Goal: Task Accomplishment & Management: Manage account settings

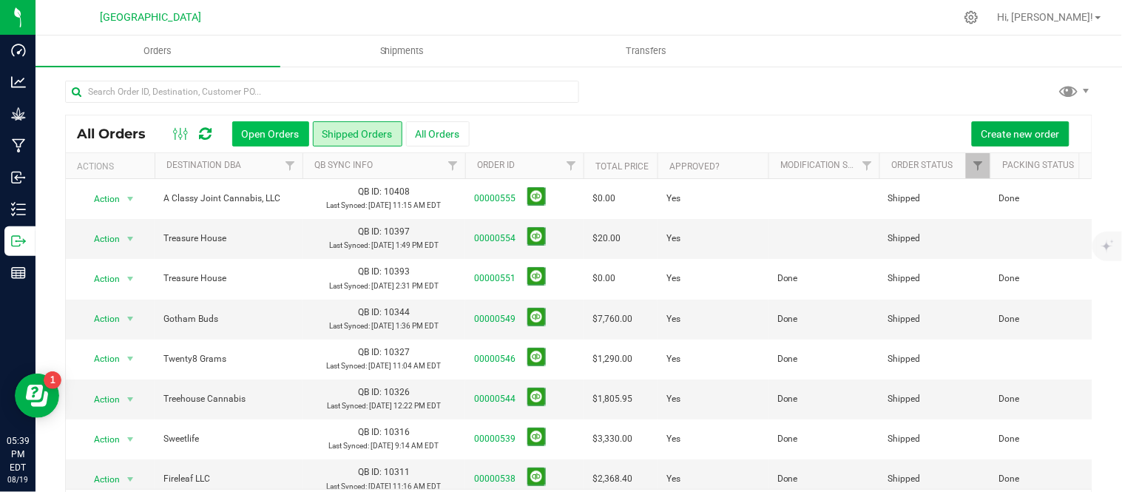
click at [268, 132] on button "Open Orders" at bounding box center [270, 133] width 77 height 25
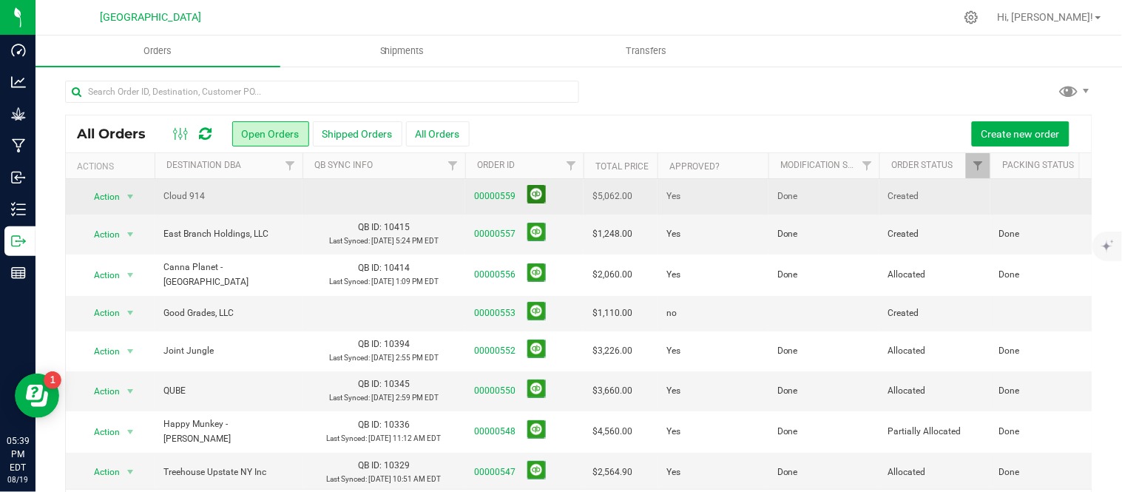
click at [536, 193] on button at bounding box center [536, 194] width 18 height 18
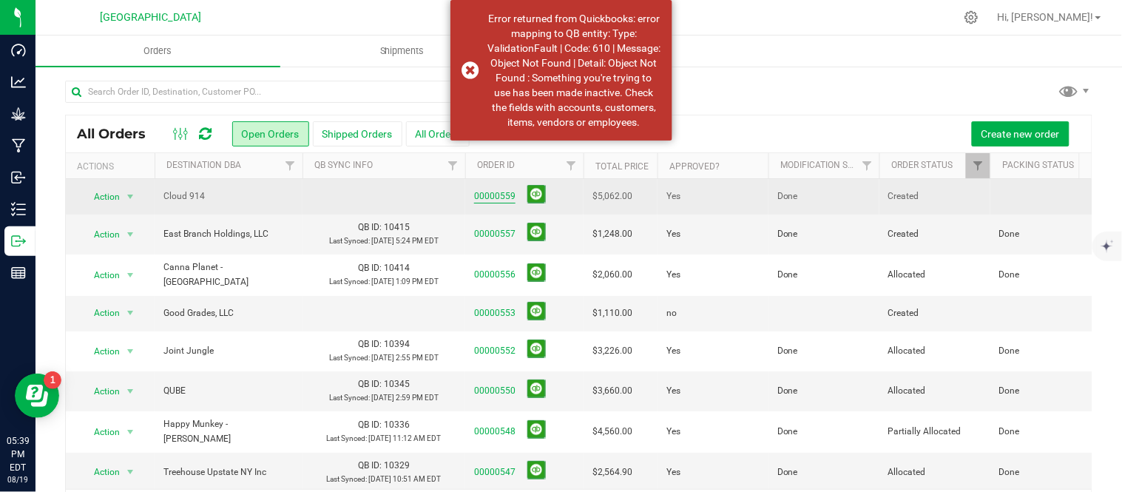
click at [500, 190] on link "00000559" at bounding box center [494, 196] width 41 height 14
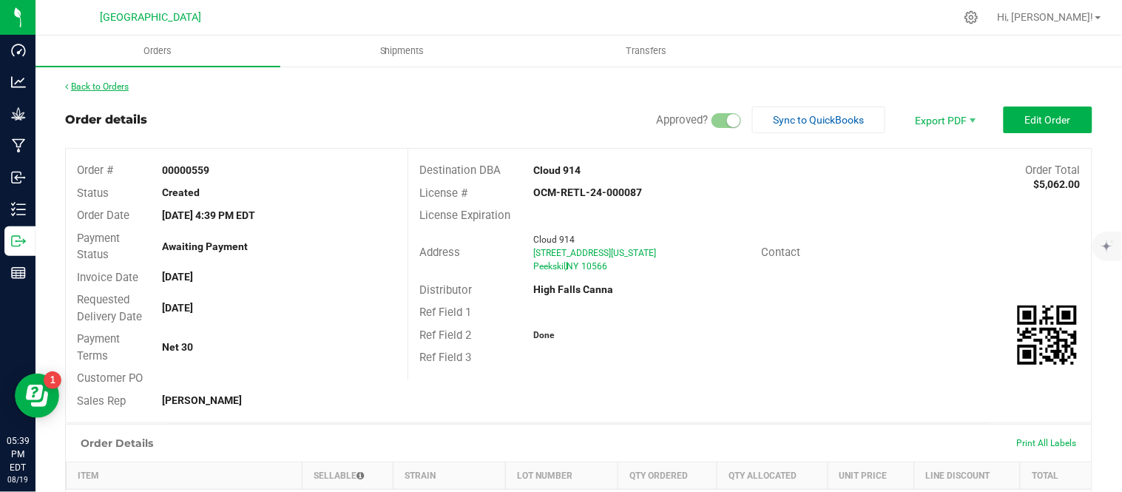
click at [104, 86] on link "Back to Orders" at bounding box center [97, 86] width 64 height 10
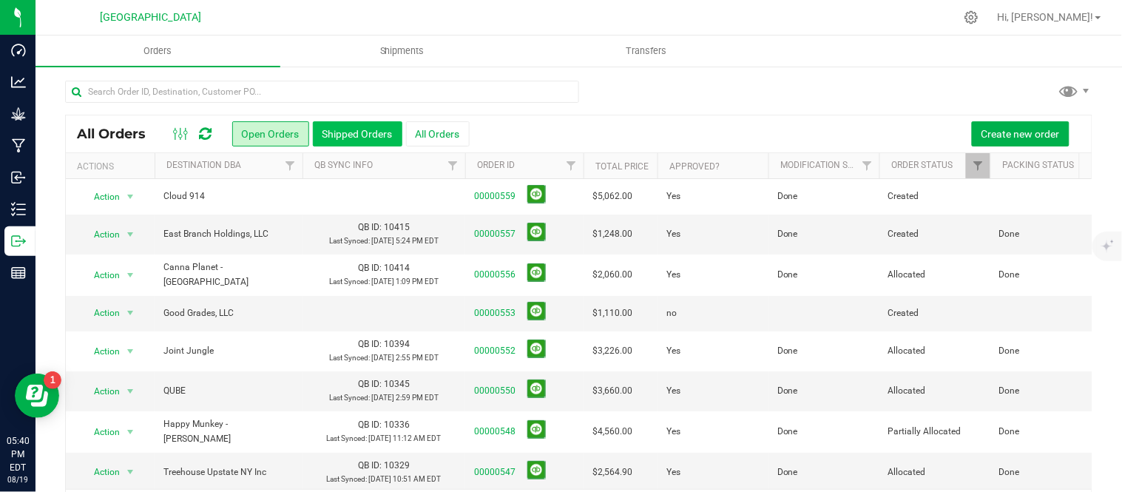
click at [350, 129] on button "Shipped Orders" at bounding box center [357, 133] width 89 height 25
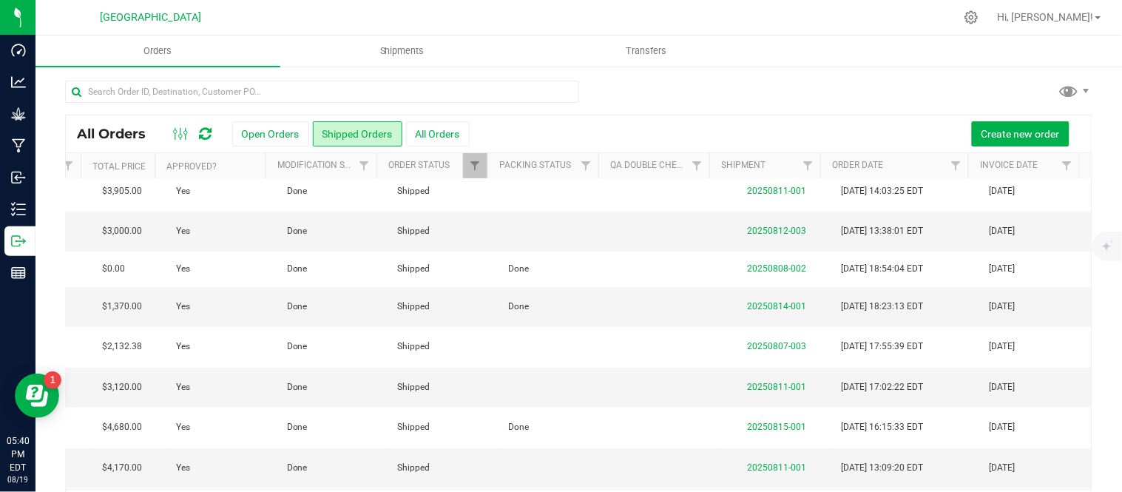
click at [759, 115] on link "20250819-001" at bounding box center [776, 110] width 59 height 10
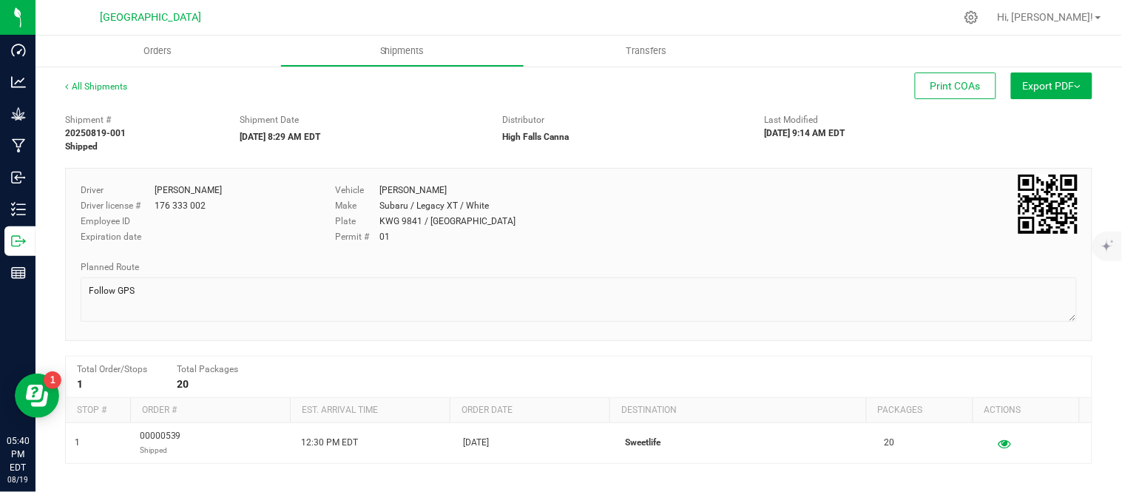
click at [1045, 86] on button "Export PDF" at bounding box center [1051, 85] width 81 height 27
click at [997, 159] on span "NY Manifest" at bounding box center [1007, 162] width 49 height 10
click at [100, 81] on link "All Shipments" at bounding box center [96, 86] width 62 height 10
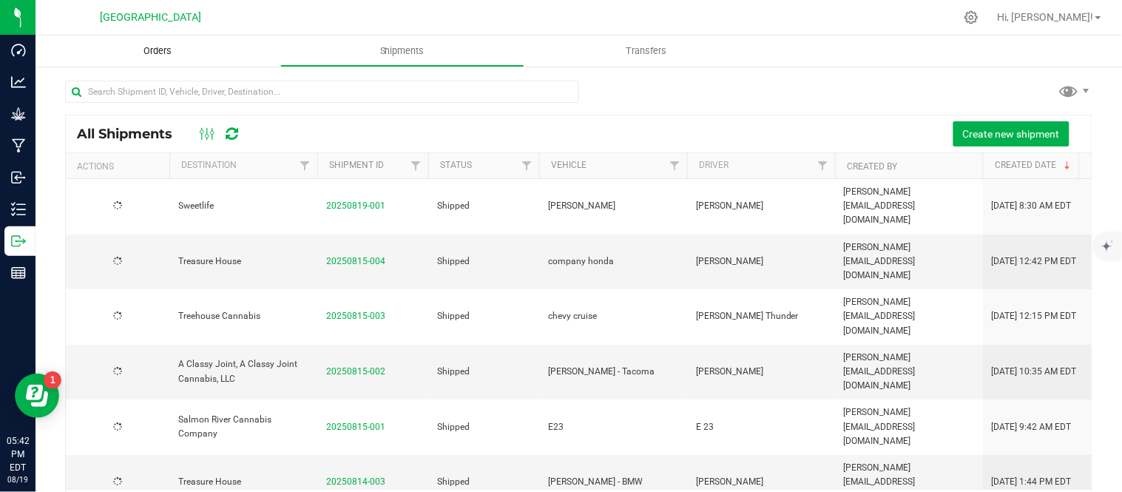
click at [159, 45] on span "Orders" at bounding box center [157, 50] width 68 height 13
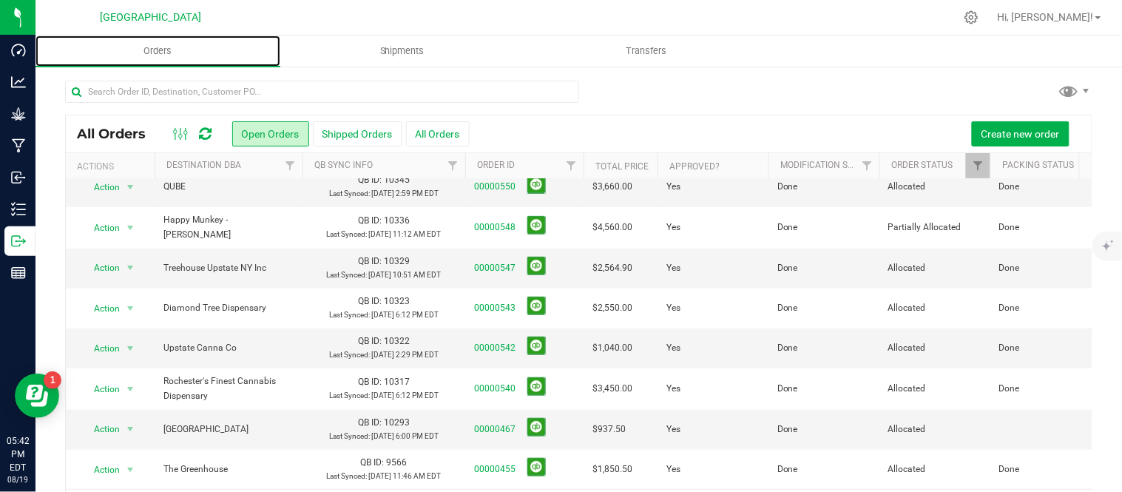
scroll to position [359, 0]
click at [498, 422] on link "00000467" at bounding box center [494, 429] width 41 height 14
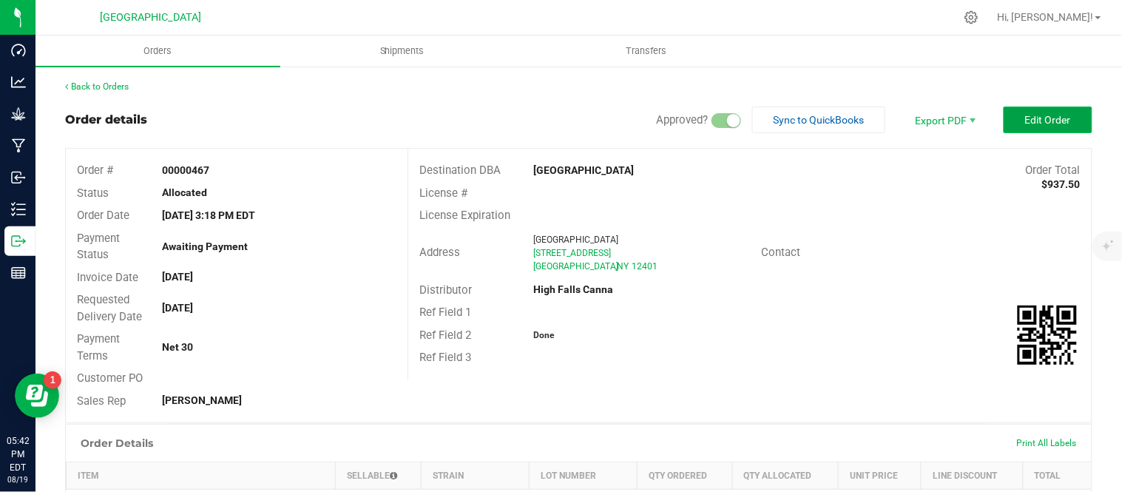
click at [1025, 121] on span "Edit Order" at bounding box center [1048, 120] width 46 height 12
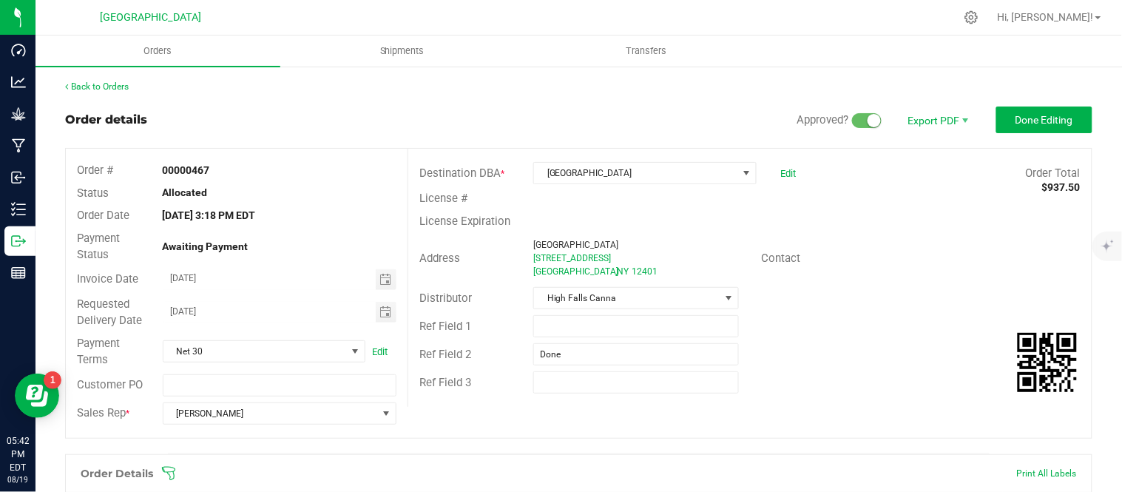
click at [787, 171] on div "Catskill Mountain High Edit" at bounding box center [664, 173] width 285 height 22
click at [780, 172] on link "Edit" at bounding box center [788, 173] width 16 height 11
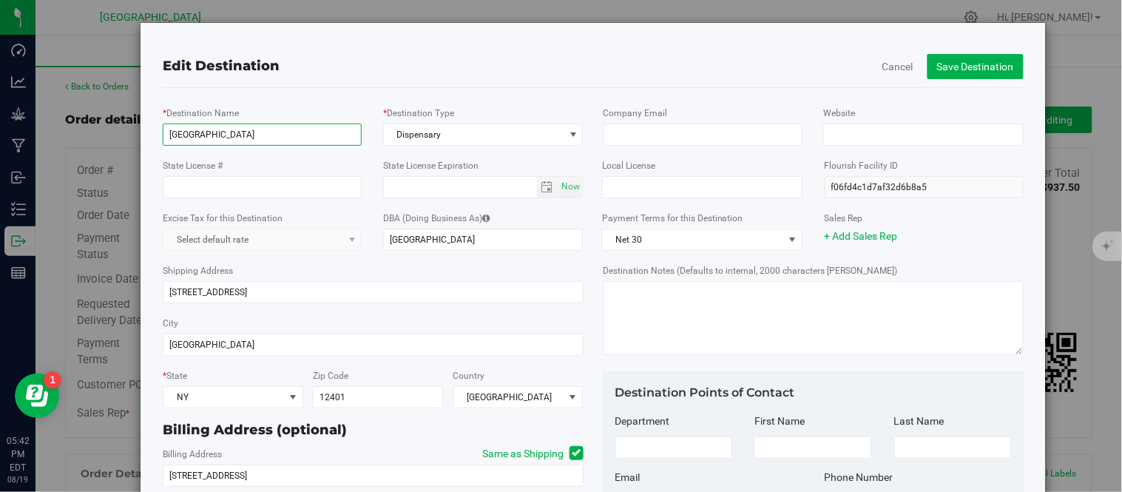
drag, startPoint x: 303, startPoint y: 136, endPoint x: 115, endPoint y: 130, distance: 188.6
click at [115, 130] on div "Edit Destination Cancel Save Destination * Destination Name [GEOGRAPHIC_DATA] *…" at bounding box center [566, 322] width 960 height 600
type input "treasure housse"
click at [888, 61] on button "Cancel" at bounding box center [897, 66] width 31 height 15
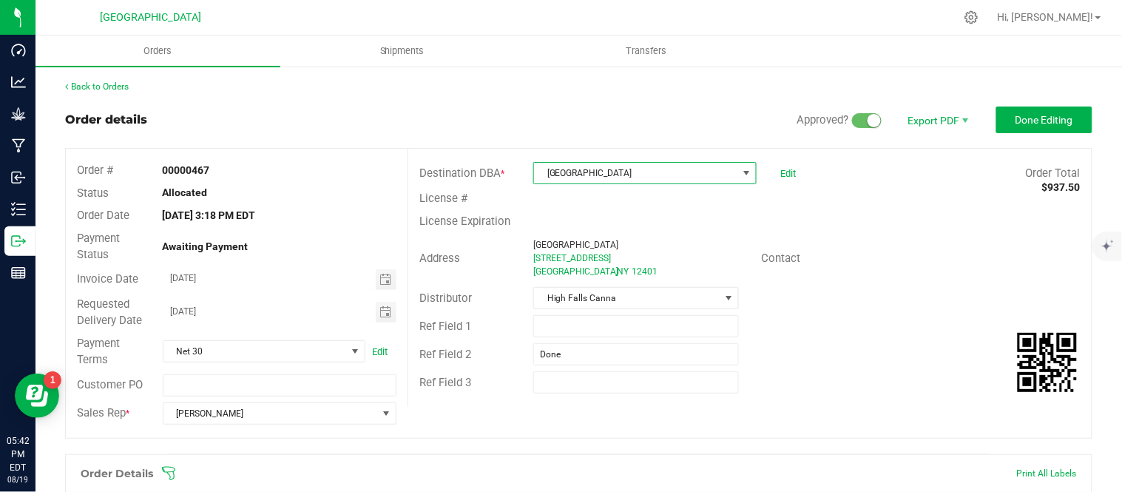
click at [740, 172] on span at bounding box center [746, 173] width 12 height 12
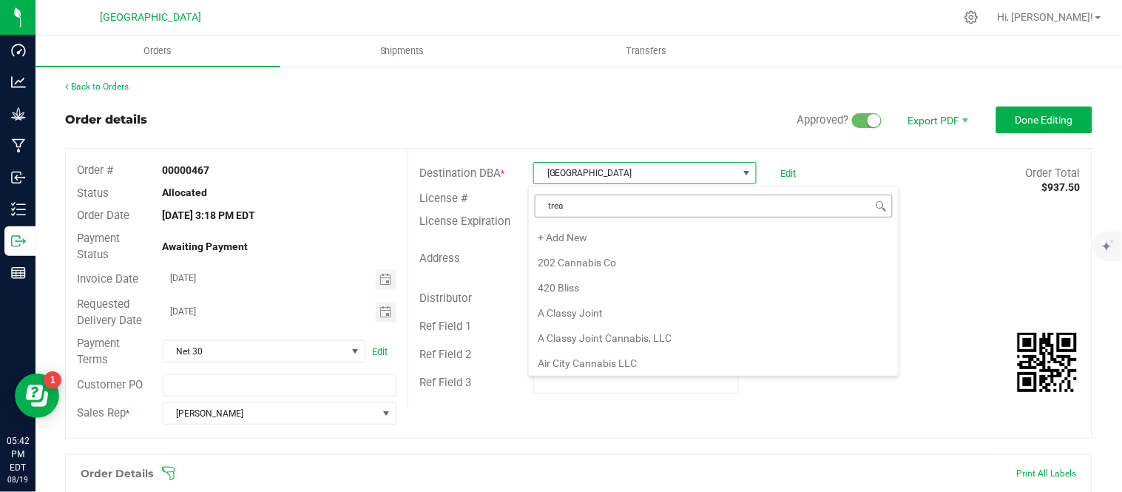
type input "treas"
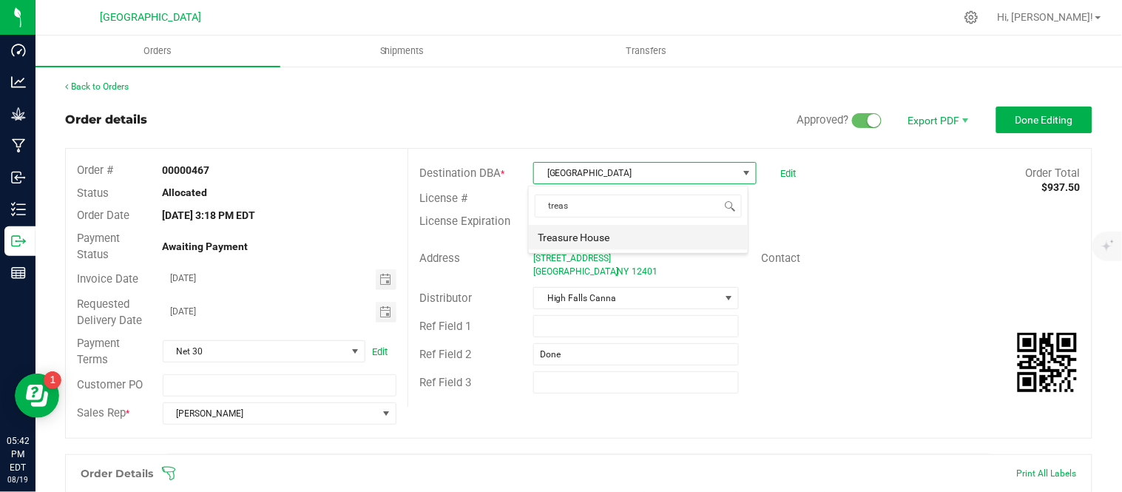
click at [634, 242] on li "Treasure House" at bounding box center [638, 237] width 219 height 25
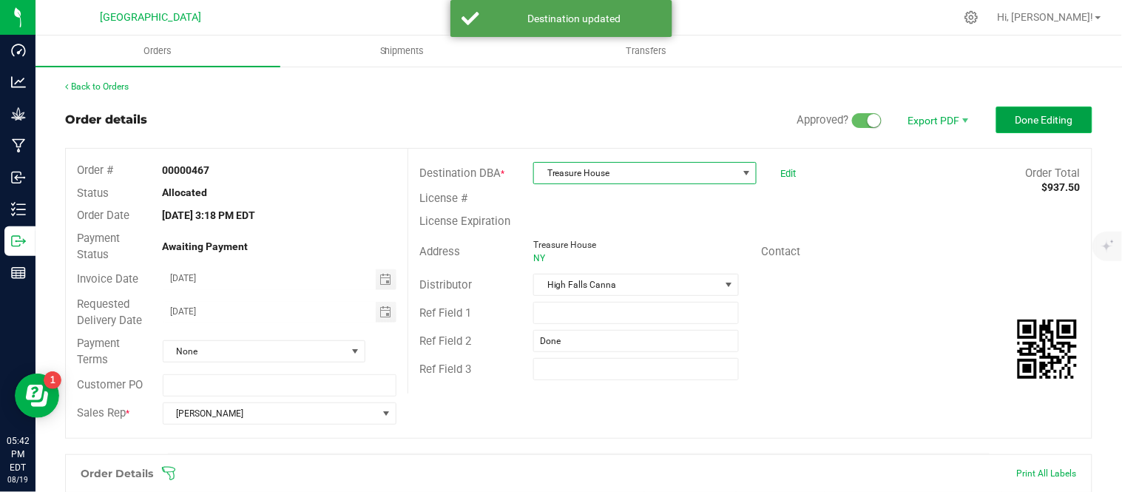
click at [1022, 117] on span "Done Editing" at bounding box center [1044, 120] width 58 height 12
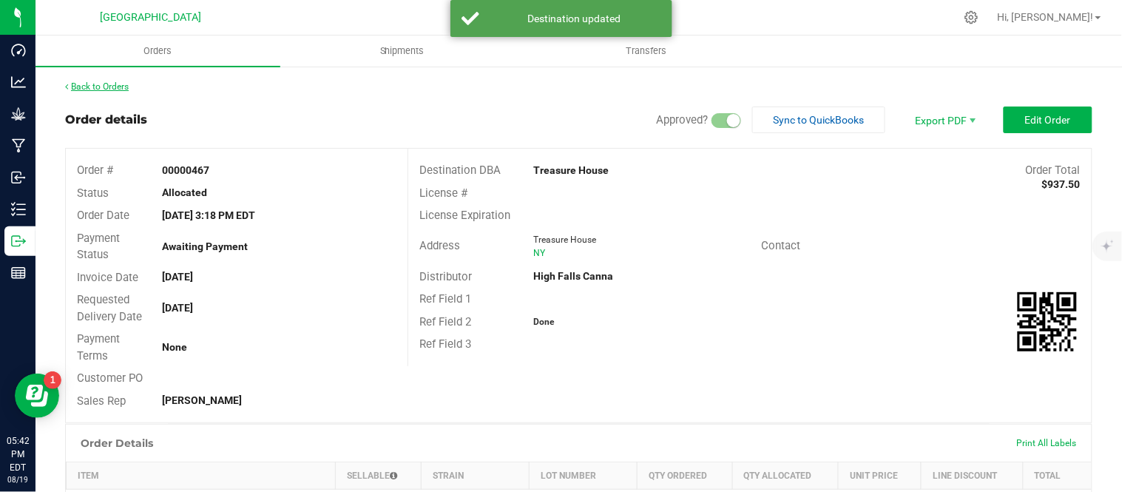
click at [95, 86] on link "Back to Orders" at bounding box center [97, 86] width 64 height 10
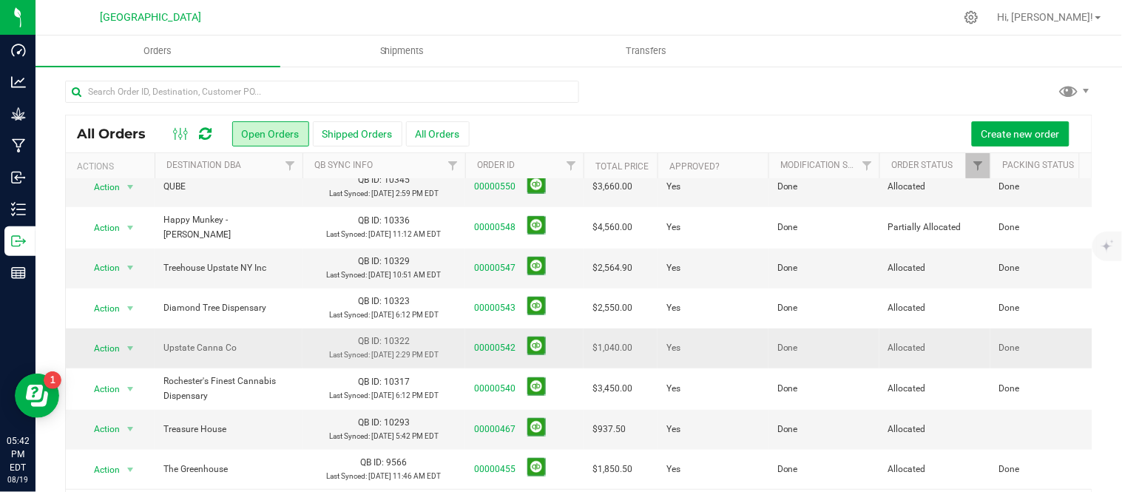
scroll to position [49, 0]
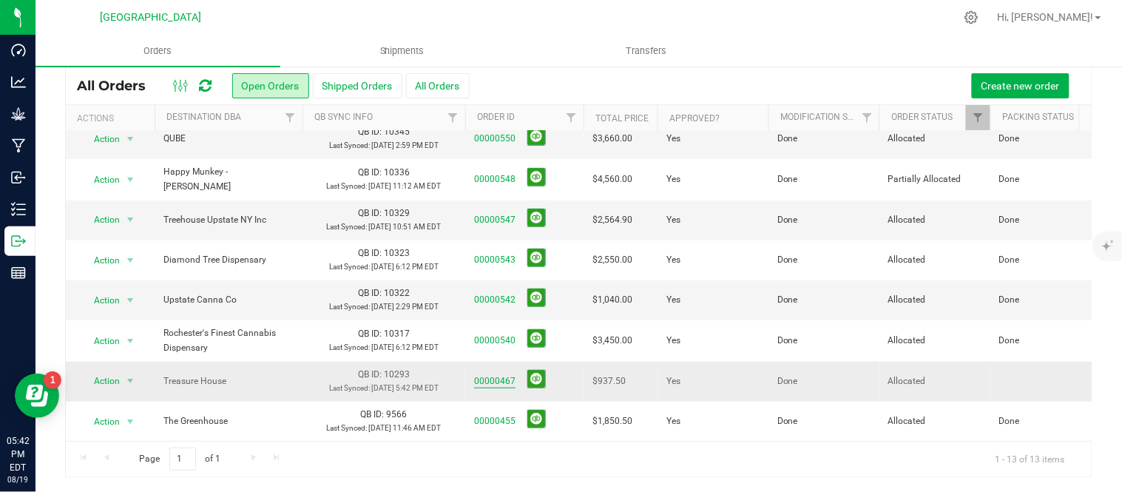
click at [498, 374] on link "00000467" at bounding box center [494, 381] width 41 height 14
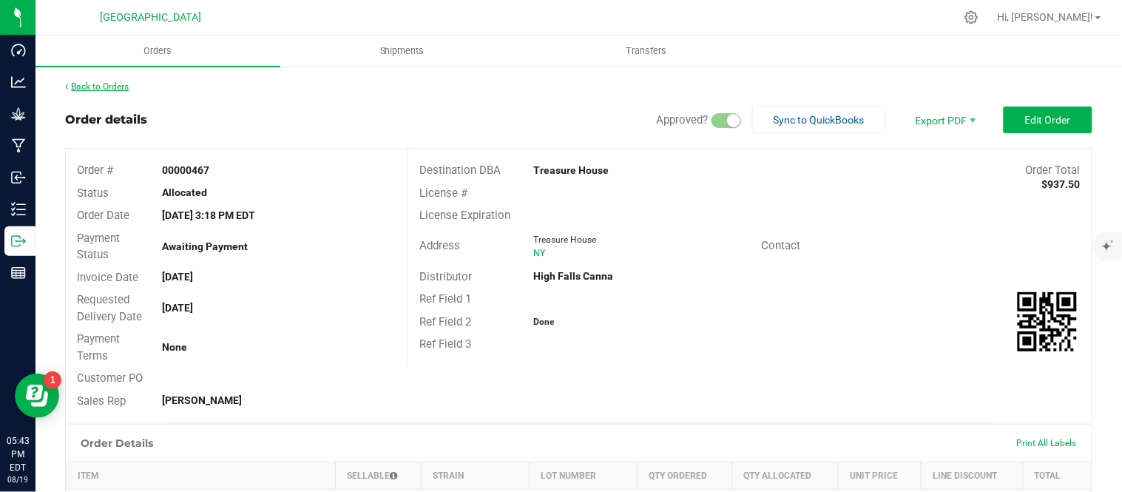
click at [80, 84] on link "Back to Orders" at bounding box center [97, 86] width 64 height 10
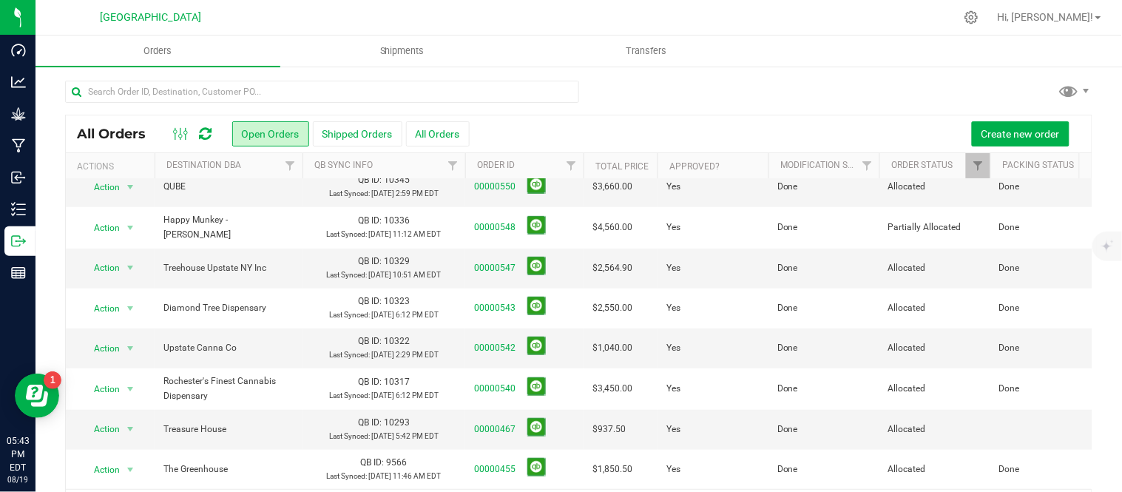
scroll to position [359, 0]
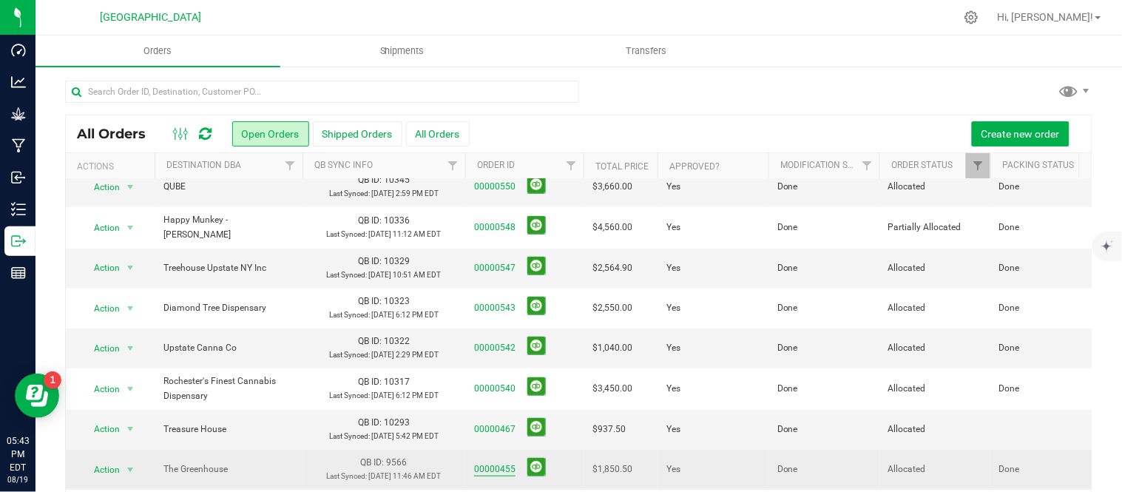
click at [504, 462] on link "00000455" at bounding box center [494, 469] width 41 height 14
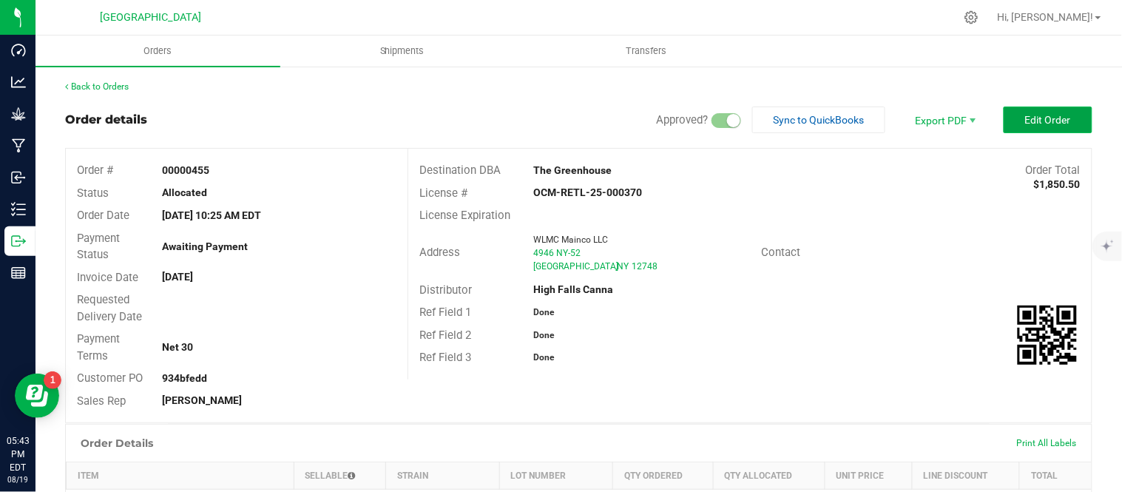
click at [1031, 108] on button "Edit Order" at bounding box center [1047, 119] width 89 height 27
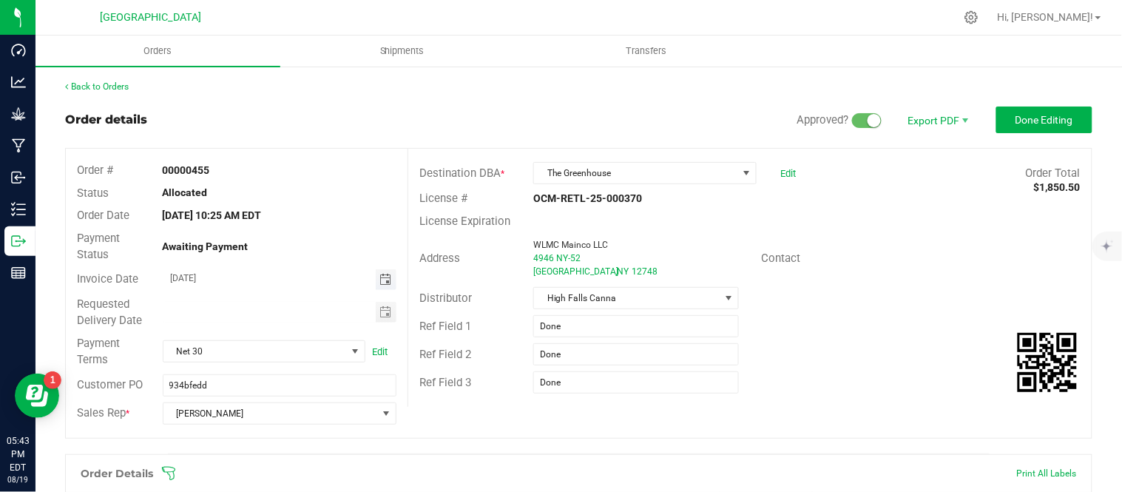
click at [384, 277] on span "Toggle calendar" at bounding box center [385, 280] width 12 height 12
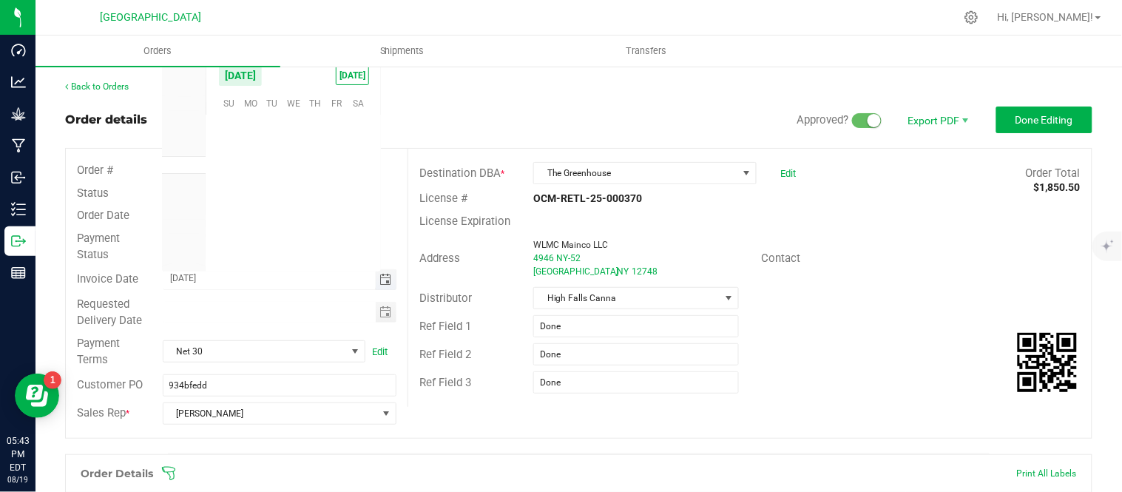
scroll to position [239454, 0]
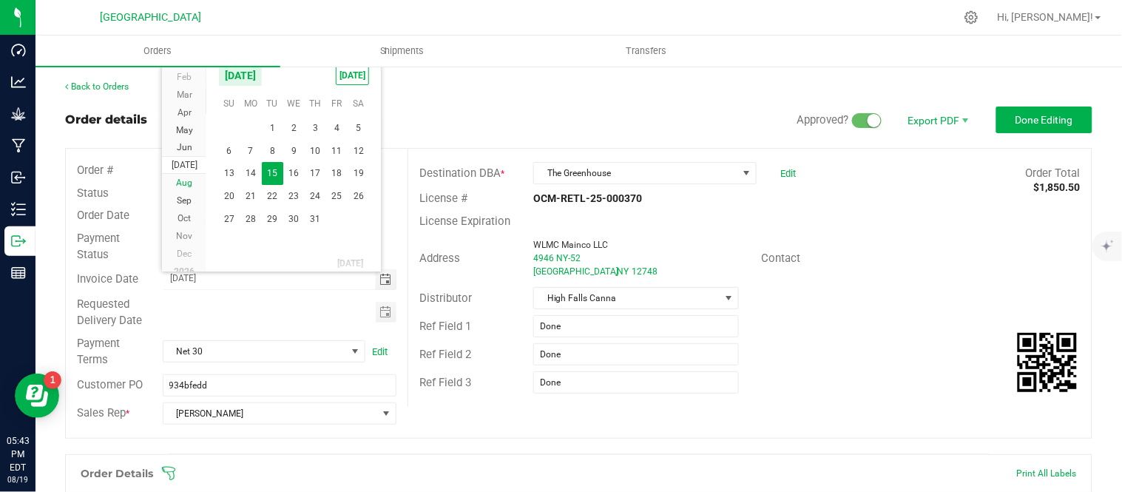
click at [183, 181] on span "Aug" at bounding box center [184, 182] width 16 height 10
click at [269, 192] on span "19" at bounding box center [272, 194] width 21 height 23
type input "[DATE]"
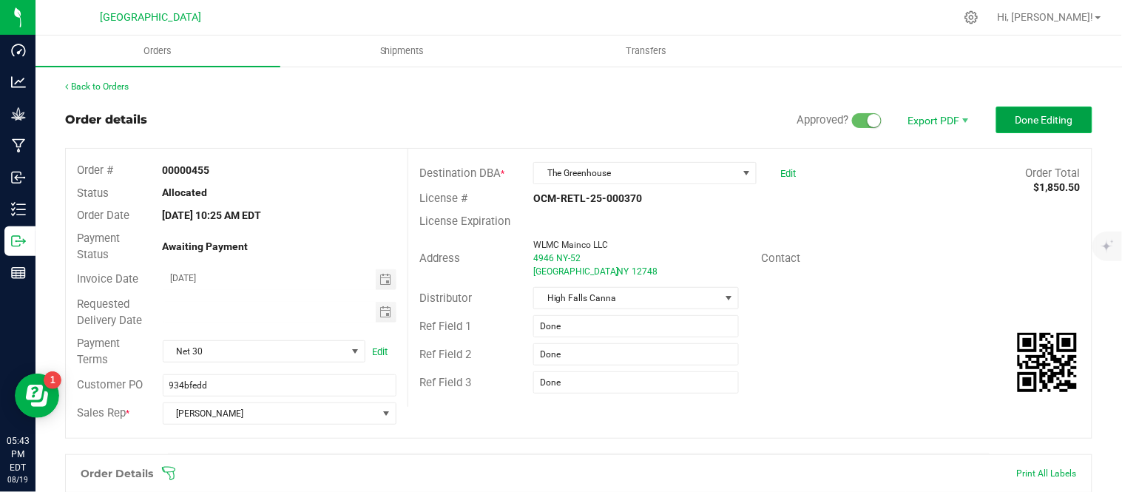
click at [1041, 123] on span "Done Editing" at bounding box center [1044, 120] width 58 height 12
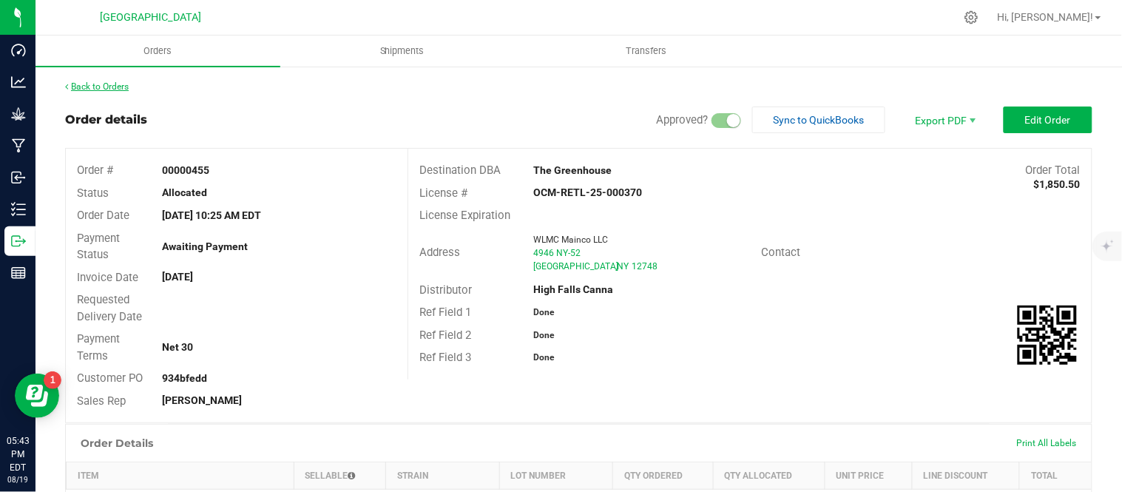
click at [84, 84] on link "Back to Orders" at bounding box center [97, 86] width 64 height 10
